Goal: Information Seeking & Learning: Learn about a topic

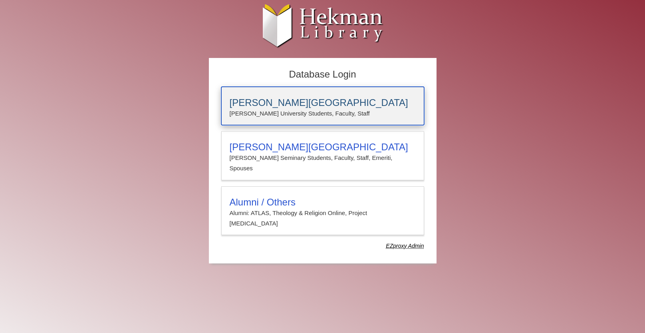
click at [283, 106] on h3 "[PERSON_NAME][GEOGRAPHIC_DATA]" at bounding box center [323, 102] width 186 height 11
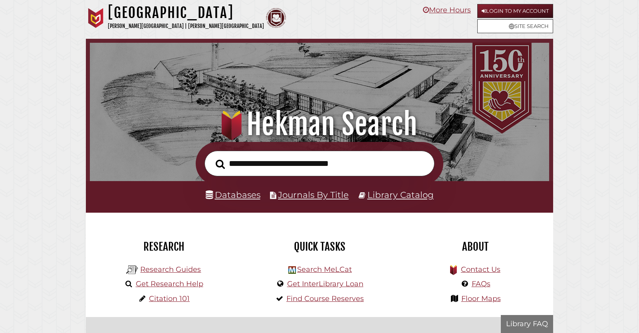
scroll to position [152, 456]
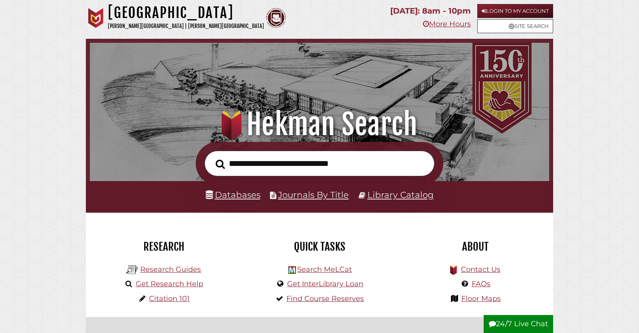
click at [299, 152] on input "text" at bounding box center [320, 164] width 230 height 26
click at [301, 159] on input "text" at bounding box center [320, 164] width 230 height 26
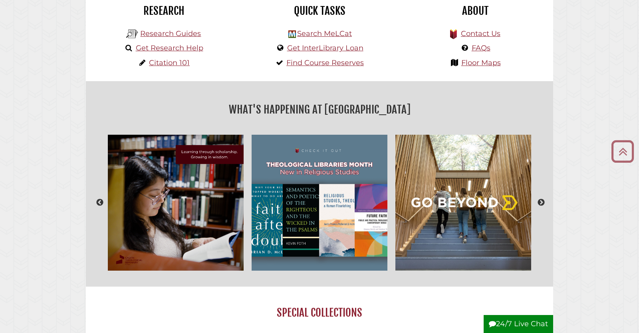
scroll to position [0, 0]
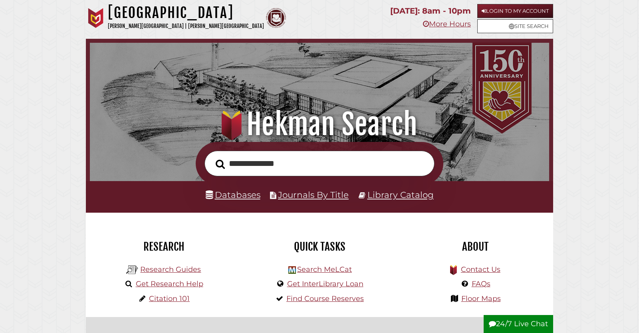
type input "**********"
click at [212, 157] on button "Search" at bounding box center [220, 164] width 17 height 14
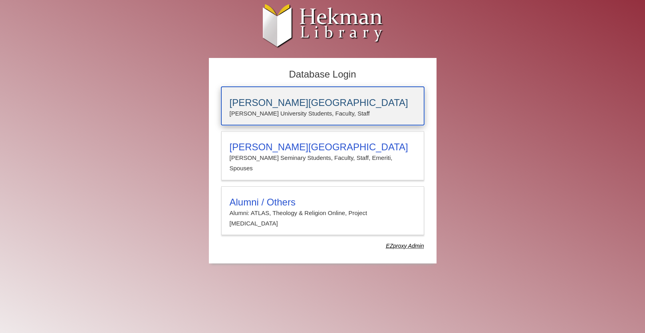
click at [271, 104] on h3 "[PERSON_NAME][GEOGRAPHIC_DATA]" at bounding box center [323, 102] width 186 height 11
